Goal: Information Seeking & Learning: Check status

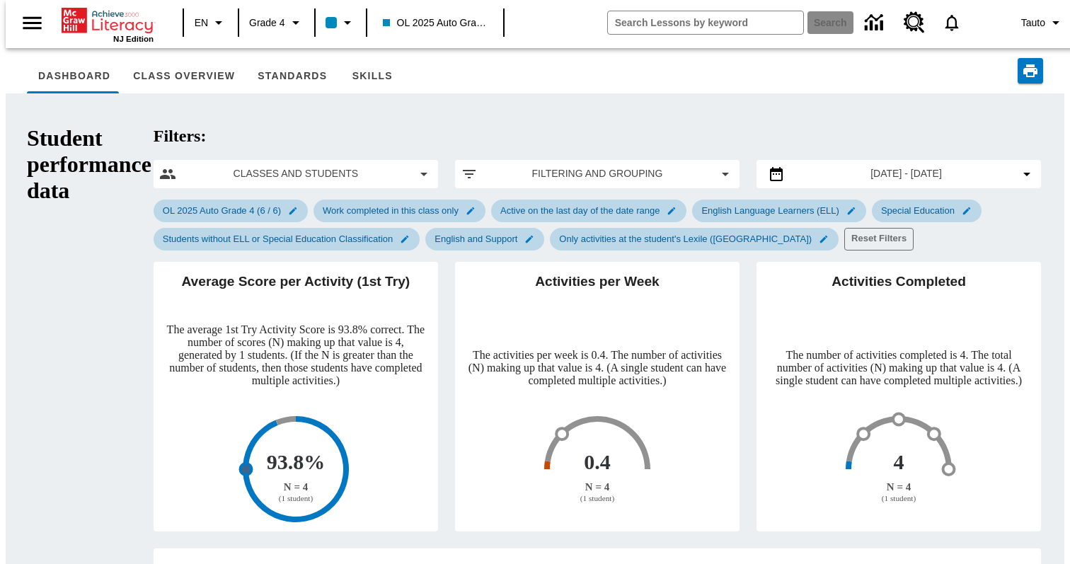
click at [739, 304] on div "Activities Completed The number of activities completed is 4. The total number …" at bounding box center [889, 388] width 301 height 286
click at [1050, 23] on icon "Profile/Settings" at bounding box center [1055, 22] width 17 height 17
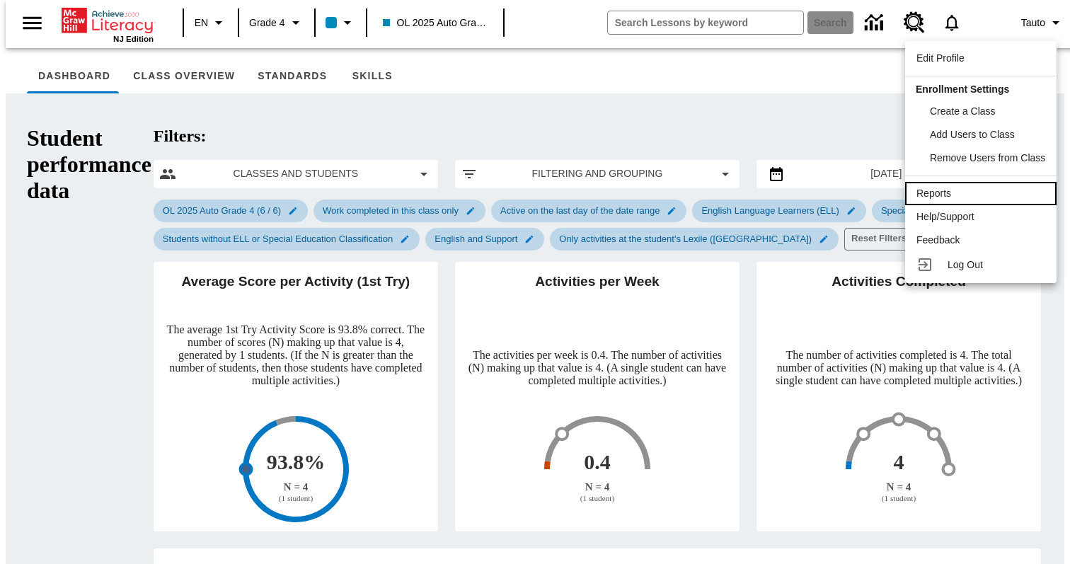
click at [954, 189] on div "Reports" at bounding box center [980, 193] width 129 height 15
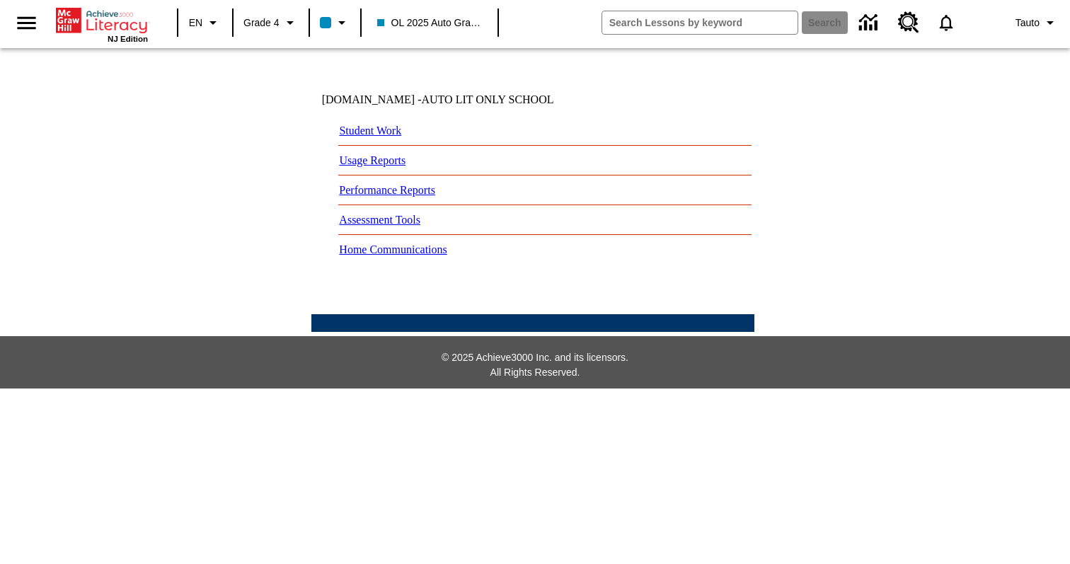
click at [325, 135] on img at bounding box center [322, 128] width 15 height 13
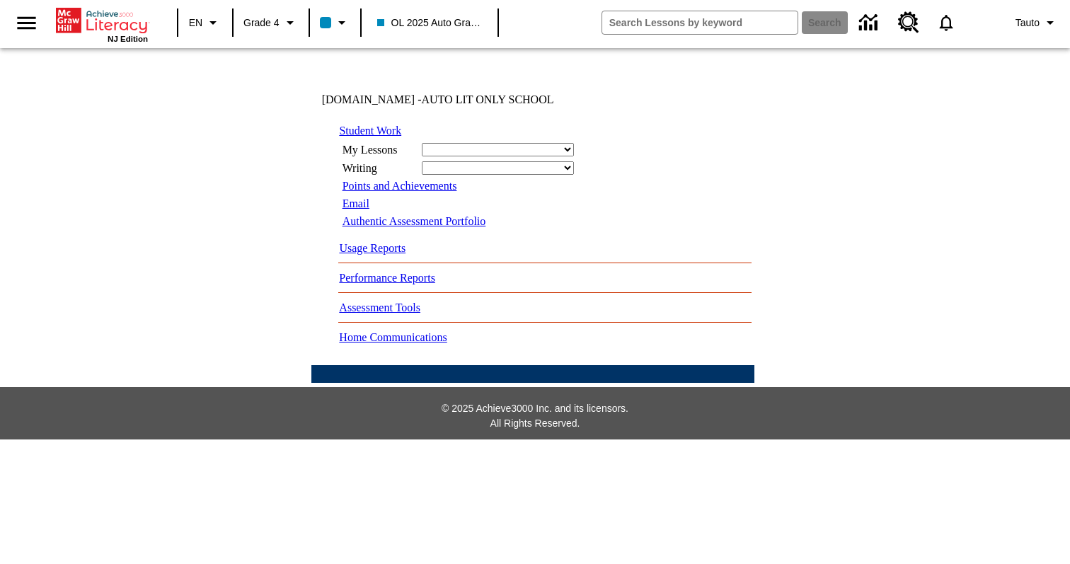
click at [452, 156] on select "Ready Read Respond Reflect Write Fluency Running Record" at bounding box center [498, 149] width 152 height 13
select select "/options/reports/?report_id=24&atype=1&section=2"
click at [422, 156] on select "Ready Read Respond Reflect Write Fluency Running Record" at bounding box center [498, 149] width 152 height 13
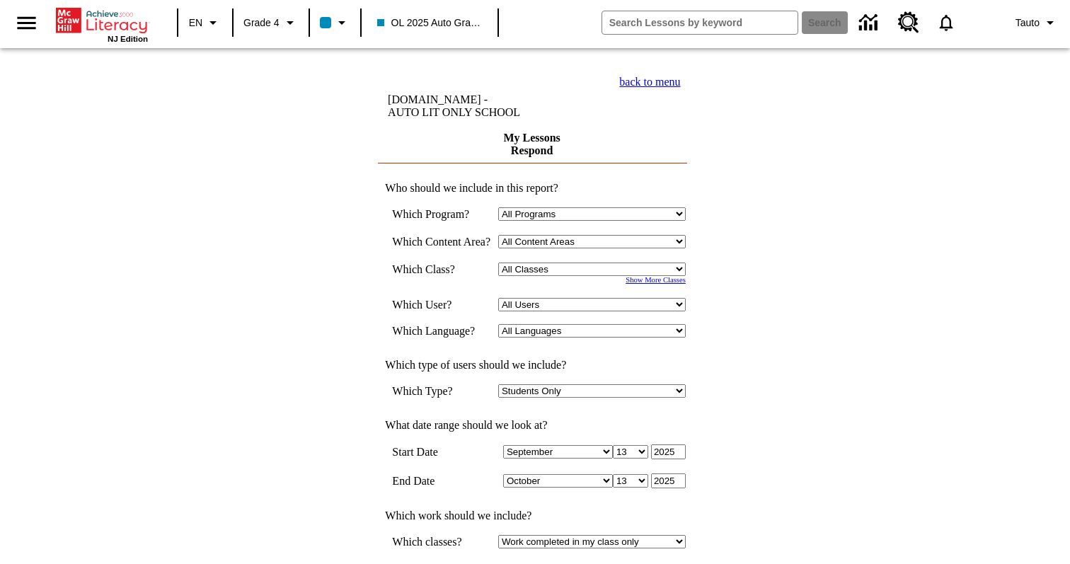
click at [550, 276] on select "Select a Class: All Classes 2025 Auto Grade 3 OL 2025 Auto Grade 4" at bounding box center [591, 268] width 187 height 13
select select "11133146"
click at [498, 276] on select "Select a Class: All Classes 2025 Auto Grade 3 OL 2025 Auto Grade 4" at bounding box center [591, 268] width 187 height 13
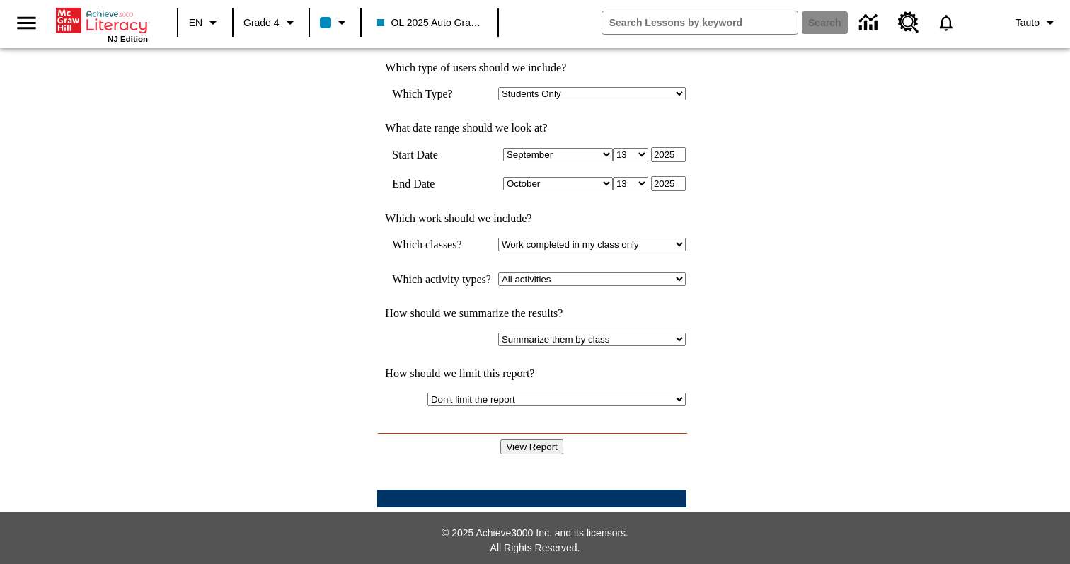
scroll to position [314, 0]
click at [528, 439] on input "View Report" at bounding box center [531, 446] width 62 height 15
click at [608, 148] on select "January February March April May June July August September October November De…" at bounding box center [558, 154] width 110 height 13
click at [507, 148] on select "January February March April May June July August September October November De…" at bounding box center [558, 154] width 110 height 13
click at [543, 439] on input "View Report" at bounding box center [531, 446] width 62 height 15
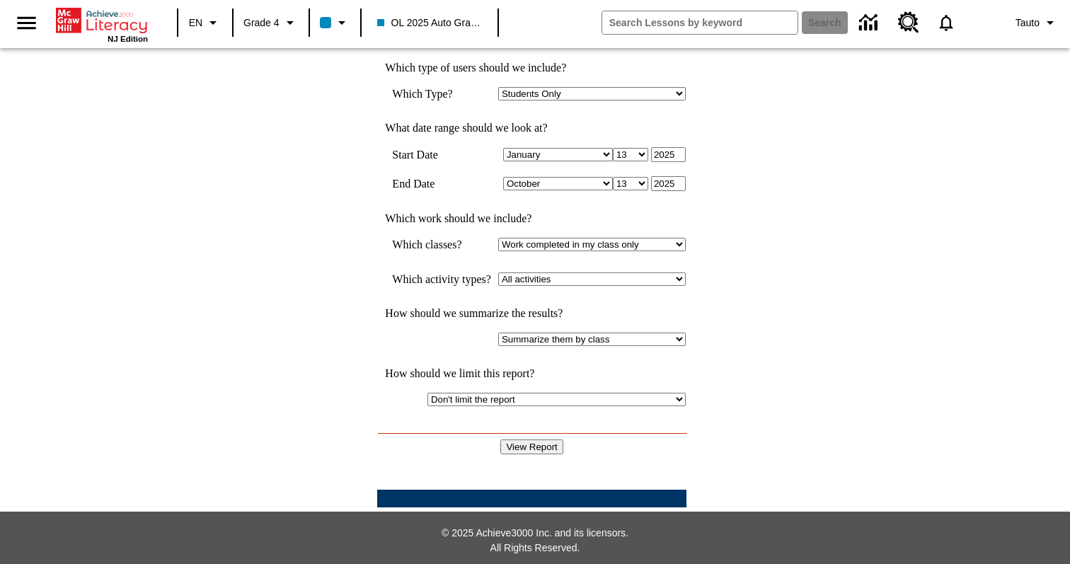
click at [572, 148] on select "January February March April May June July August September October November De…" at bounding box center [558, 154] width 110 height 13
select select "8"
click at [507, 148] on select "January February March April May June July August September October November De…" at bounding box center [558, 154] width 110 height 13
click at [534, 439] on input "View Report" at bounding box center [531, 446] width 62 height 15
click at [198, 226] on td "back to menu tauto.green - AUTO LIT ONLY SCHOOL My Lessons Respond Who should w…" at bounding box center [531, 131] width 1060 height 758
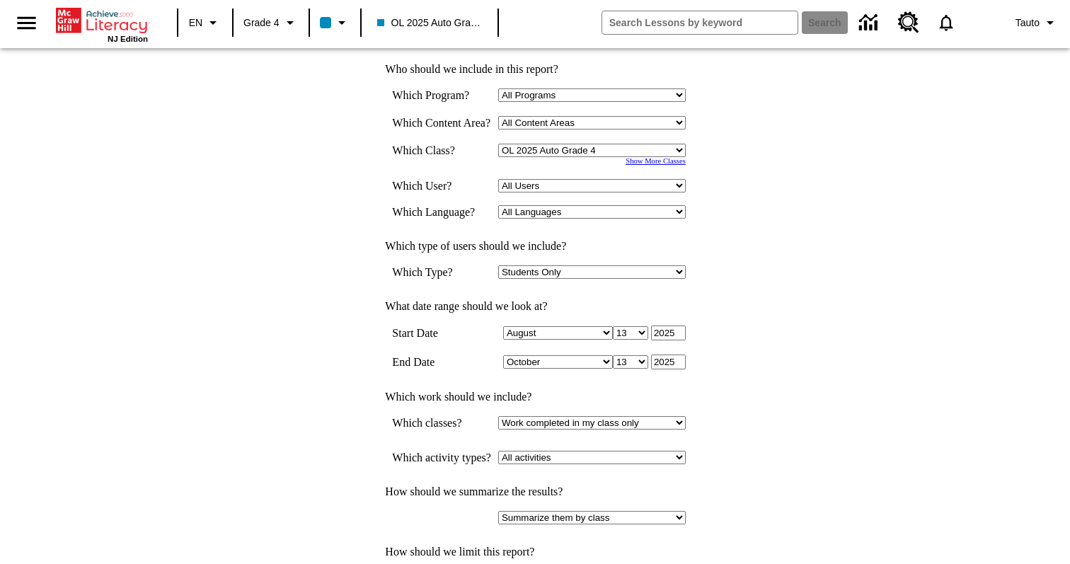
scroll to position [120, 0]
click at [859, 33] on icon "Data Center" at bounding box center [869, 23] width 25 height 25
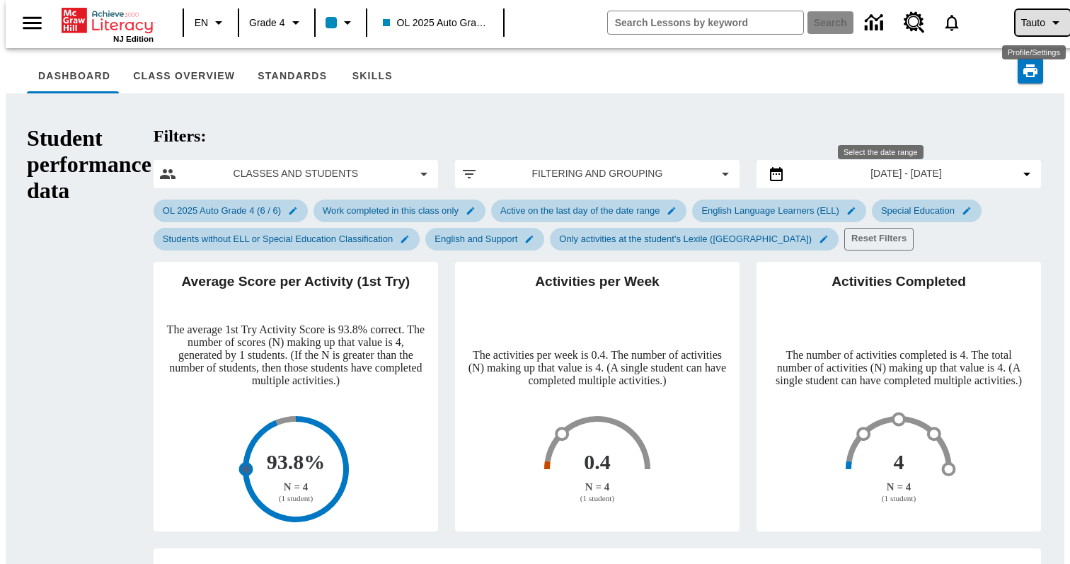
click at [1054, 17] on icon "Profile/Settings" at bounding box center [1055, 22] width 17 height 17
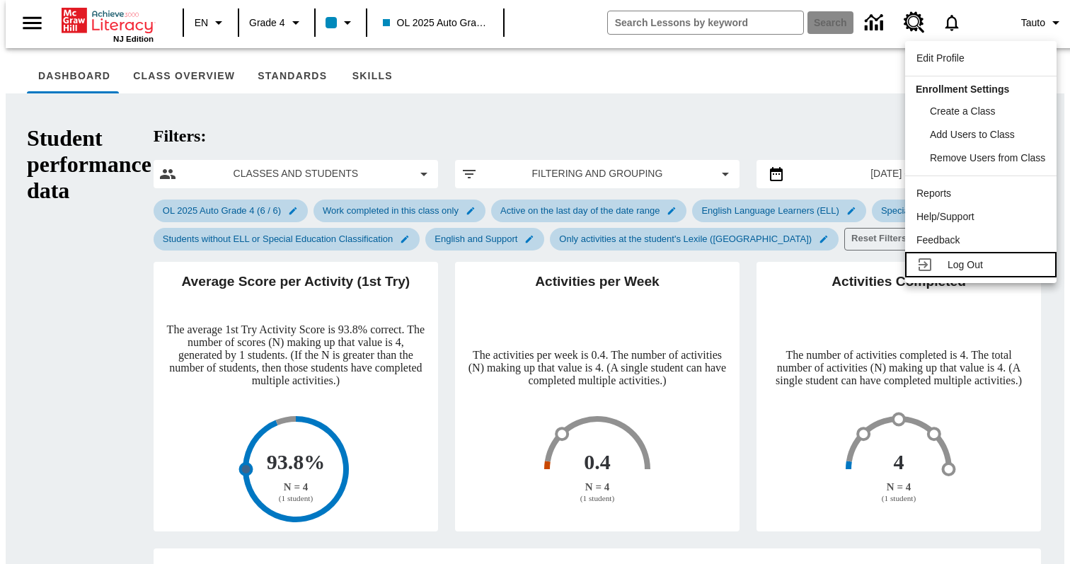
click at [974, 253] on link "Log Out" at bounding box center [980, 264] width 151 height 25
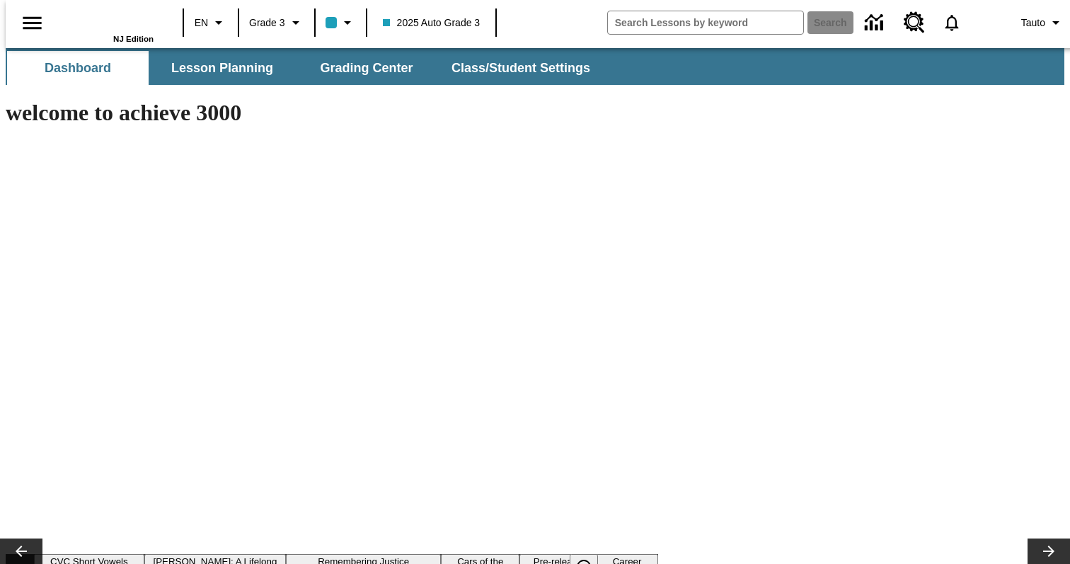
type input "-1"
click at [874, 30] on icon "Data Center" at bounding box center [875, 27] width 3 height 6
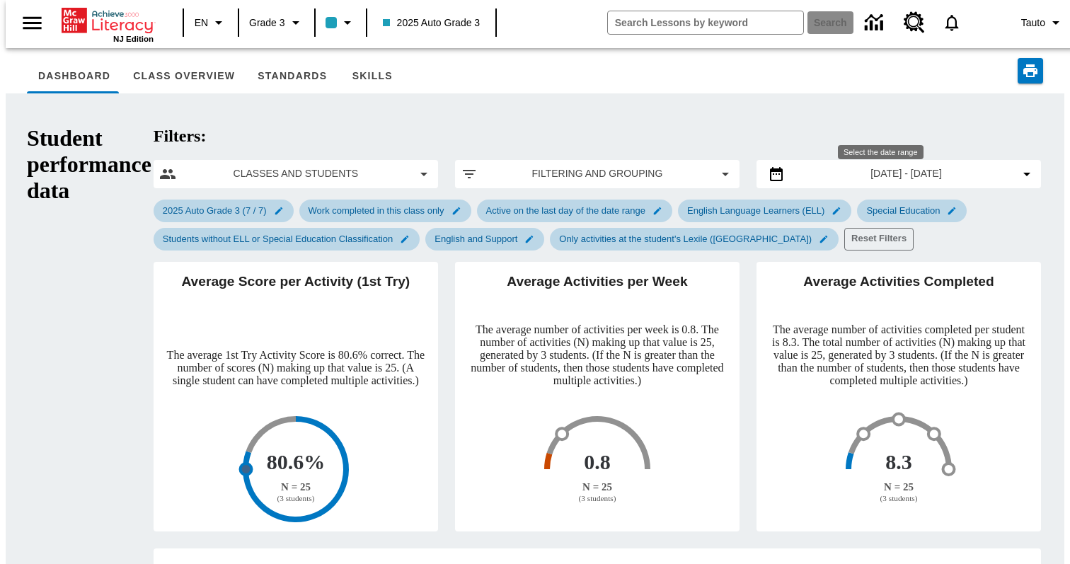
click at [666, 81] on div at bounding box center [729, 70] width 625 height 45
click at [1021, 18] on span "Tauto" at bounding box center [1033, 23] width 24 height 15
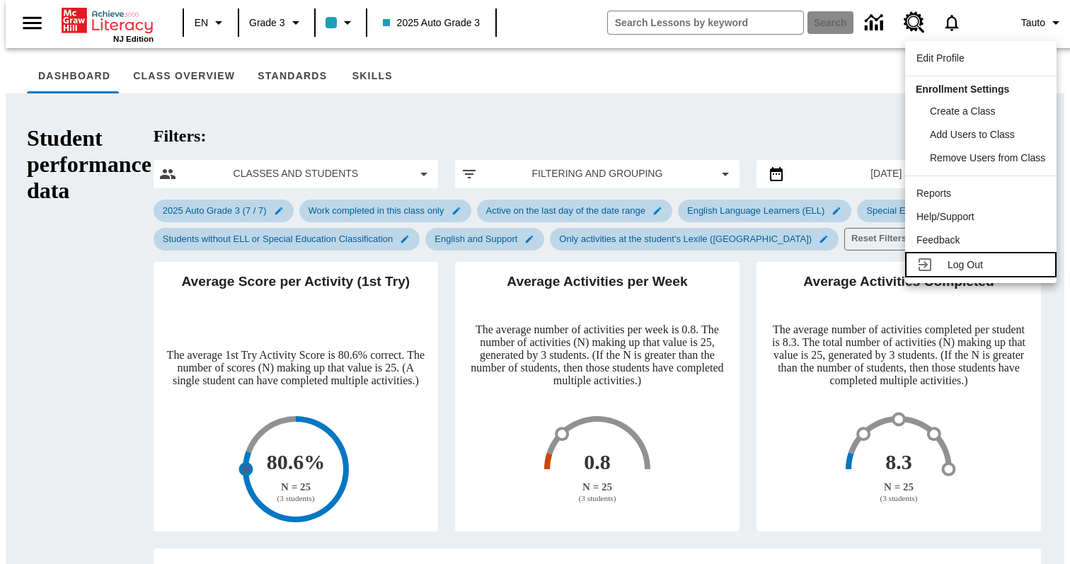
click at [983, 273] on link "Log Out" at bounding box center [980, 264] width 151 height 25
